Goal: Information Seeking & Learning: Learn about a topic

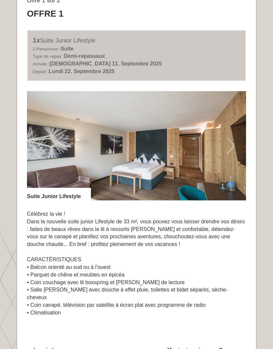
scroll to position [363, 0]
click at [230, 145] on button "SUIVANT" at bounding box center [230, 145] width 7 height 17
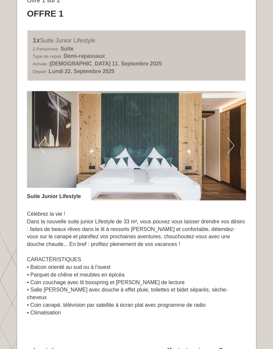
click at [233, 141] on button "SUIVANT" at bounding box center [230, 145] width 7 height 17
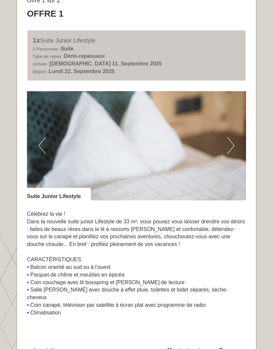
click at [230, 143] on button "SUIVANT" at bounding box center [230, 145] width 7 height 17
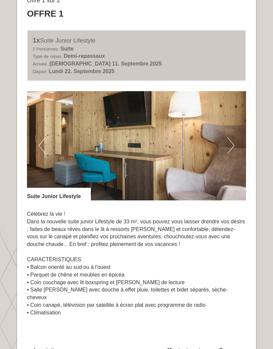
click at [230, 144] on button "SUIVANT" at bounding box center [230, 145] width 7 height 17
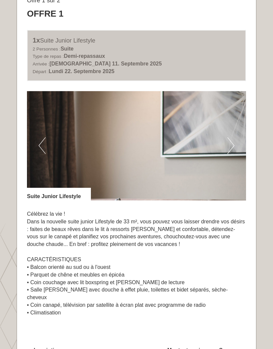
click at [230, 143] on button "SUIVANT" at bounding box center [230, 145] width 7 height 17
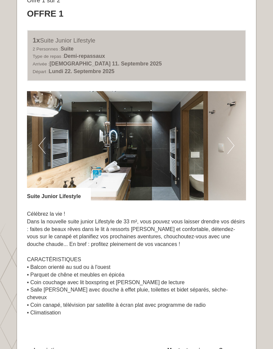
click at [230, 145] on button "SUIVANT" at bounding box center [230, 145] width 7 height 17
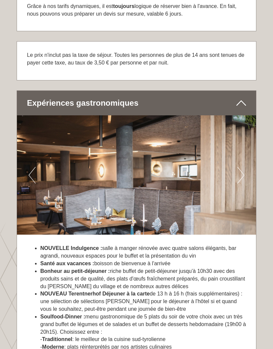
scroll to position [1347, 0]
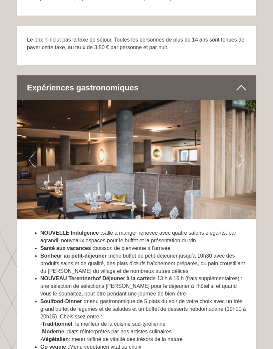
click at [241, 152] on button "SUIVANT" at bounding box center [240, 160] width 7 height 17
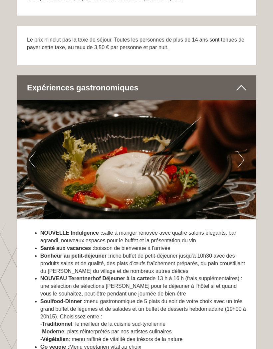
click at [239, 152] on button "SUIVANT" at bounding box center [240, 160] width 7 height 17
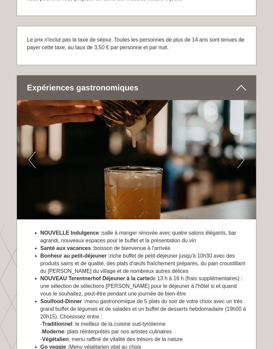
click at [237, 152] on button "SUIVANT" at bounding box center [240, 160] width 7 height 17
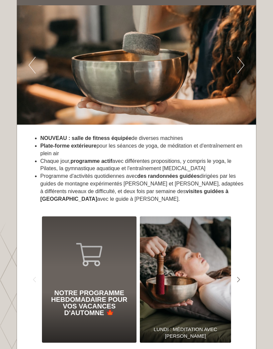
scroll to position [2142, 0]
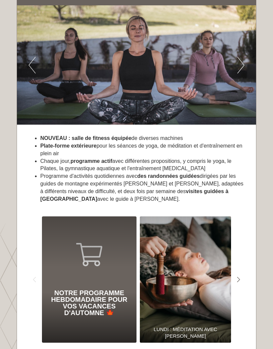
click at [96, 229] on div "NOTRE PROGRAMME HEBDOMADAIRE POUR VOS VACANCES D'AUTOMNE 🍁" at bounding box center [89, 303] width 88 height 27
click at [93, 229] on div "NOTRE PROGRAMME HEBDOMADAIRE POUR VOS VACANCES D'AUTOMNE 🍁" at bounding box center [89, 303] width 88 height 27
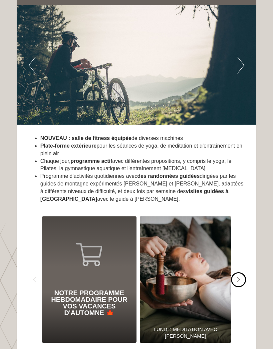
click at [243, 229] on div "#gn-shop-3 .a-arrow { fill:#4a8f1b; }" at bounding box center [238, 279] width 15 height 15
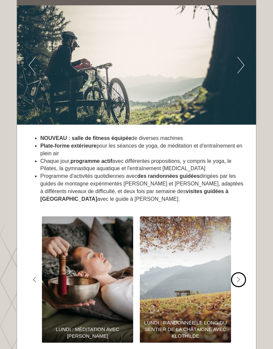
click at [244, 229] on div "#gn-shop-3 .a-arrow { fill:#4a8f1b; }" at bounding box center [238, 279] width 15 height 15
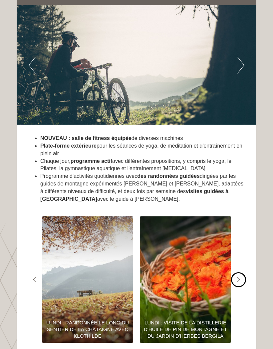
click at [243, 229] on div "#gn-shop-3 .a-arrow { fill:#4a8f1b; }" at bounding box center [238, 279] width 15 height 15
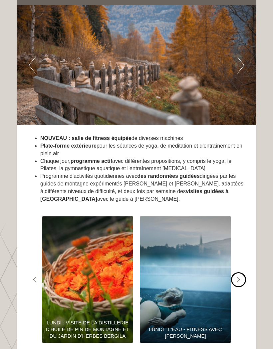
click at [240, 229] on div "#gn-shop-3 .a-arrow { fill:#4a8f1b; }" at bounding box center [238, 279] width 15 height 15
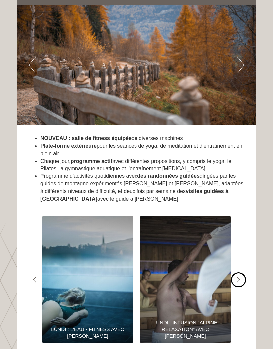
click at [243, 229] on div "#gn-shop-3 .a-arrow { fill:#4a8f1b; }" at bounding box center [238, 279] width 15 height 15
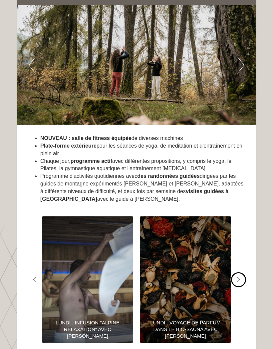
click at [242, 229] on div "#gn-shop-3 .a-arrow { fill:#4a8f1b; }" at bounding box center [238, 279] width 15 height 15
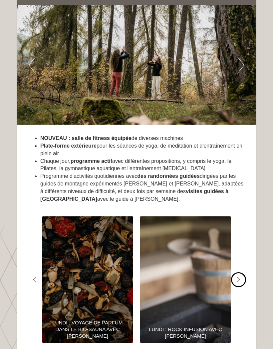
click at [244, 229] on div "#gn-shop-3 .a-arrow { fill:#4a8f1b; }" at bounding box center [238, 279] width 15 height 15
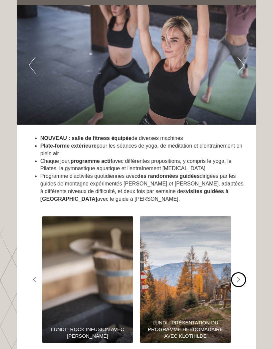
click at [241, 229] on div "#gn-shop-3 .a-arrow { fill:#4a8f1b; }" at bounding box center [238, 279] width 15 height 15
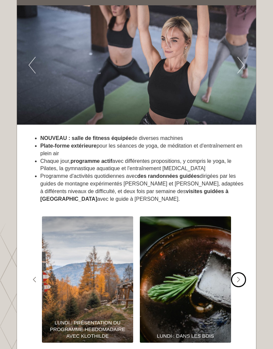
click at [240, 229] on div "#gn-shop-3 .a-arrow { fill:#4a8f1b; }" at bounding box center [238, 279] width 15 height 15
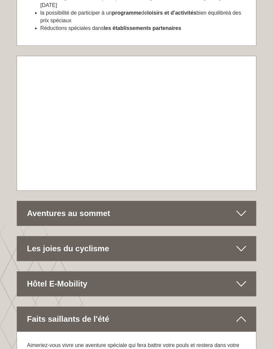
scroll to position [2821, 0]
click at [243, 208] on icon at bounding box center [241, 213] width 10 height 11
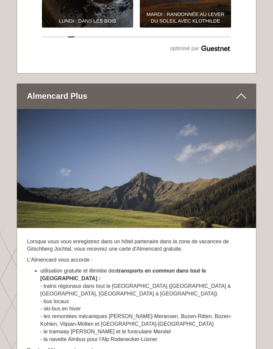
scroll to position [2460, 0]
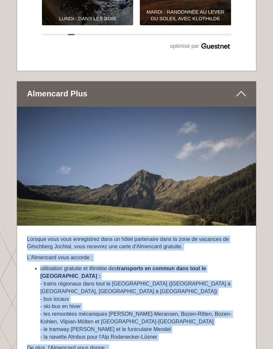
copy div "Lorsque vous vous enregistrez dans un hôtel partenaire dans la zone de vacances…"
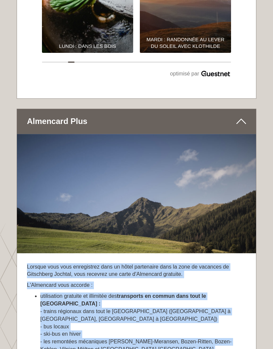
copy div "Lorsque vous vous enregistrez dans un hôtel partenaire dans la zone de vacances…"
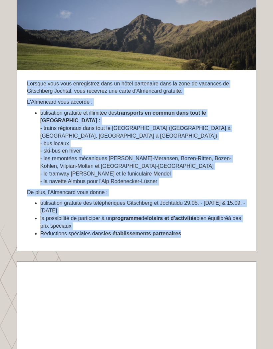
scroll to position [2615, 0]
click at [224, 180] on div "Lorsque vous vous enregistrez dans un hôtel partenaire dans la zone de vacances…" at bounding box center [136, 160] width 239 height 181
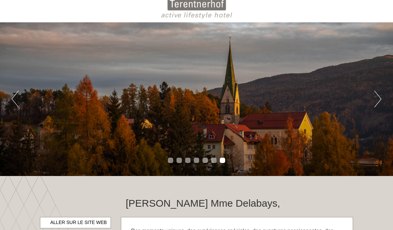
scroll to position [0, 0]
